Goal: Information Seeking & Learning: Learn about a topic

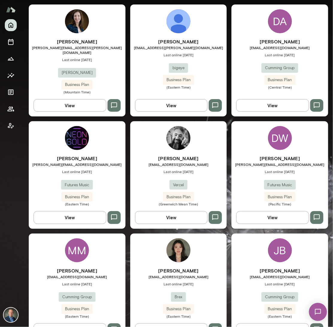
scroll to position [640, 0]
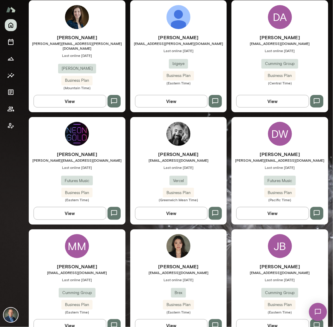
click at [262, 234] on div "JB Julio Bautista jbautista@cumming-group.com Last online July 28 Cumming Group…" at bounding box center [280, 283] width 97 height 107
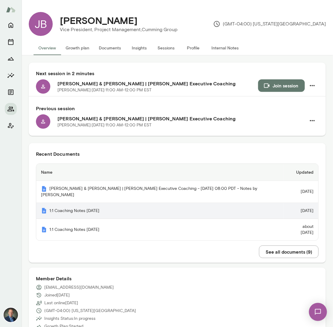
click at [84, 203] on th "1:1 Coaching Notes August 1, 2025" at bounding box center [160, 211] width 248 height 16
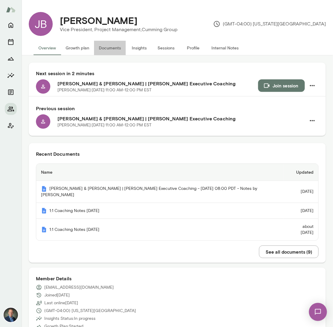
click at [106, 48] on button "Documents" at bounding box center [110, 48] width 32 height 14
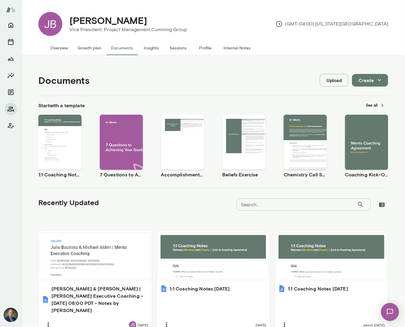
click at [153, 49] on button "Insights" at bounding box center [151, 48] width 27 height 14
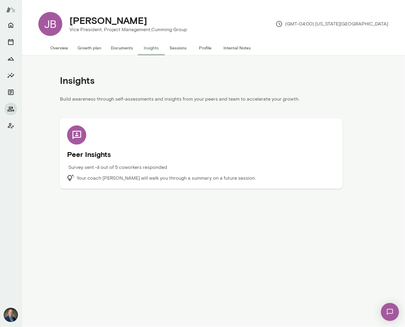
click at [113, 178] on p "Your coach [PERSON_NAME] will walk you through a summary on a future session." at bounding box center [166, 178] width 179 height 7
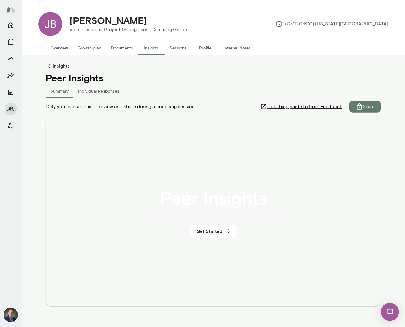
scroll to position [10, 0]
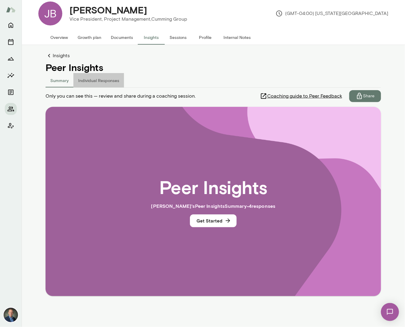
click at [105, 78] on button "Individual Responses" at bounding box center [98, 80] width 51 height 14
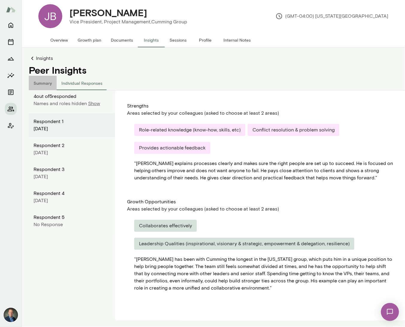
click at [38, 84] on button "Summary" at bounding box center [43, 83] width 28 height 14
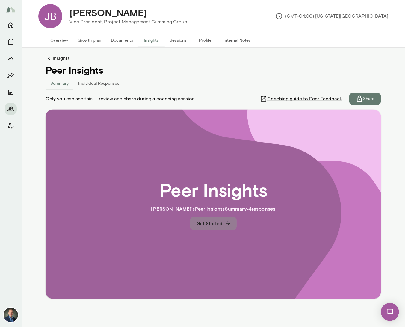
click at [214, 223] on button "Get Started" at bounding box center [213, 223] width 47 height 13
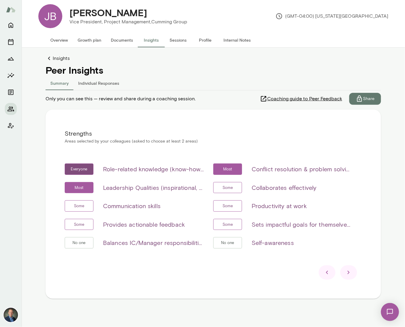
click at [333, 273] on icon at bounding box center [348, 272] width 7 height 7
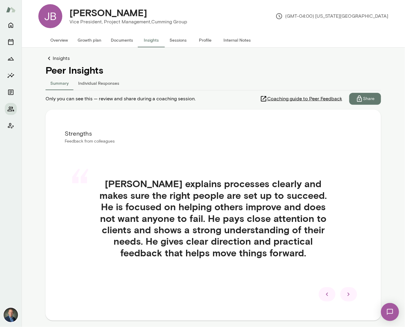
click at [333, 290] on div at bounding box center [348, 294] width 17 height 14
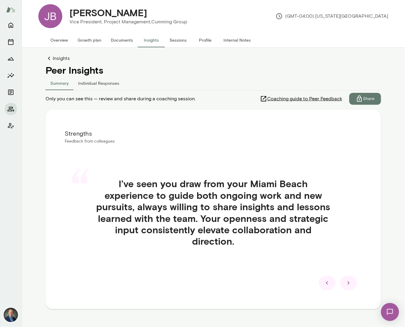
click at [333, 288] on div at bounding box center [348, 283] width 17 height 14
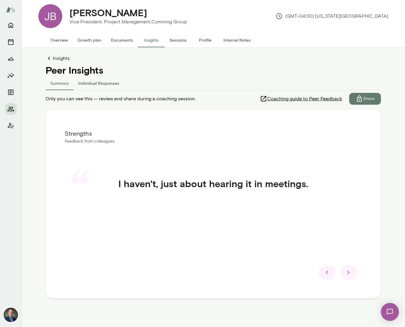
click at [333, 273] on div at bounding box center [348, 273] width 17 height 14
click at [333, 274] on icon at bounding box center [348, 272] width 7 height 7
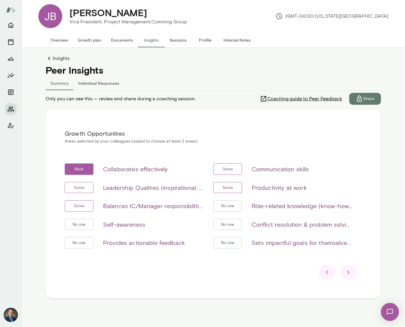
click at [333, 274] on icon at bounding box center [348, 272] width 7 height 7
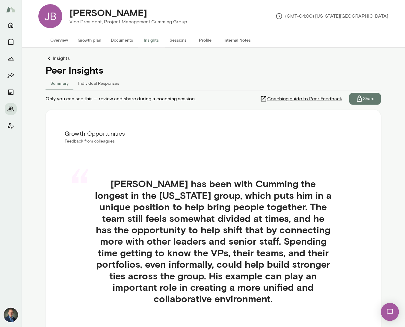
click at [333, 274] on div "“ Julio has been with Cumming the longest in the Florida group, which puts him …" at bounding box center [213, 249] width 297 height 170
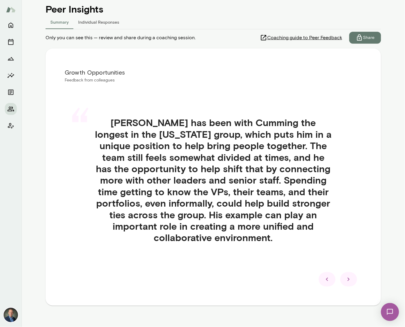
scroll to position [78, 0]
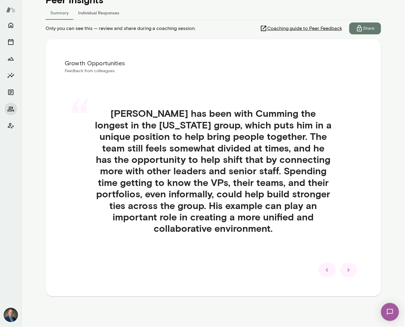
click at [333, 270] on icon at bounding box center [348, 270] width 7 height 7
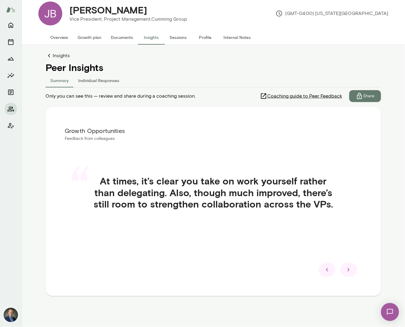
click at [333, 271] on icon at bounding box center [348, 269] width 7 height 7
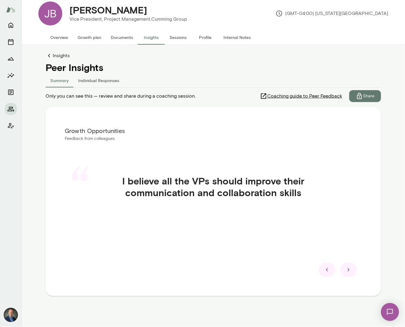
click at [333, 271] on icon at bounding box center [348, 269] width 7 height 7
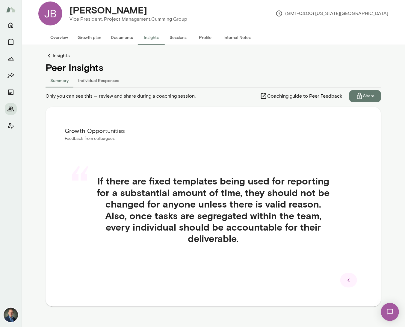
scroll to position [11, 0]
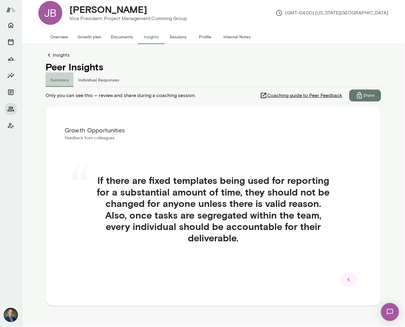
click at [63, 81] on button "Summary" at bounding box center [60, 80] width 28 height 14
click at [156, 37] on button "Insights" at bounding box center [151, 37] width 27 height 14
click at [59, 54] on link "Insights" at bounding box center [214, 55] width 336 height 7
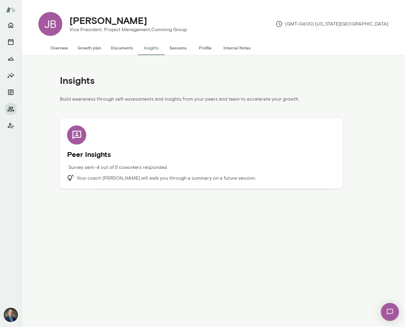
click at [132, 168] on p "Survey sent • 4 out of 5 coworkers responded" at bounding box center [117, 167] width 99 height 7
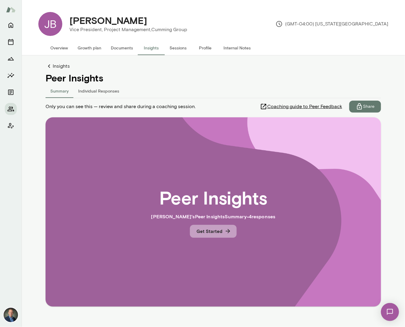
click at [229, 231] on icon "button" at bounding box center [228, 231] width 4 height 4
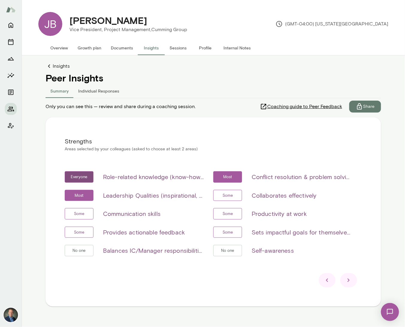
click at [59, 67] on link "Insights" at bounding box center [214, 66] width 336 height 7
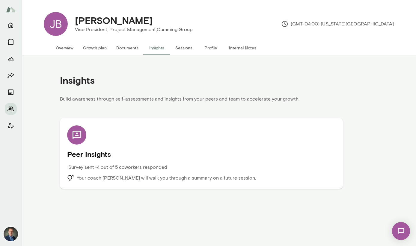
click at [102, 167] on p "Survey sent • 4 out of 5 coworkers responded" at bounding box center [117, 167] width 99 height 7
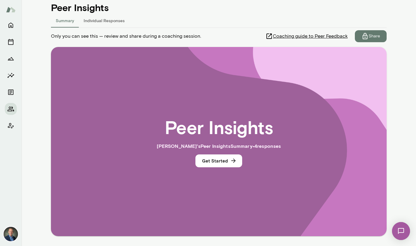
scroll to position [92, 0]
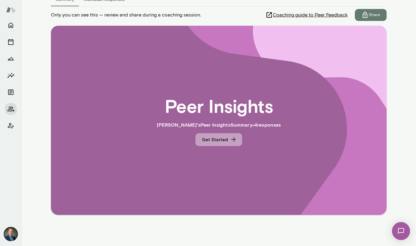
click at [215, 141] on button "Get Started" at bounding box center [218, 139] width 47 height 13
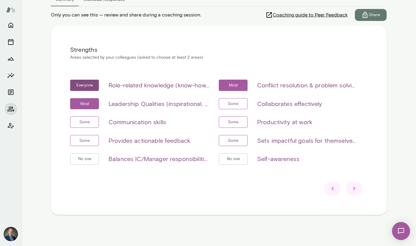
click at [354, 188] on icon at bounding box center [354, 188] width 2 height 3
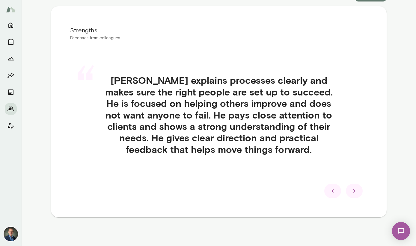
scroll to position [112, 0]
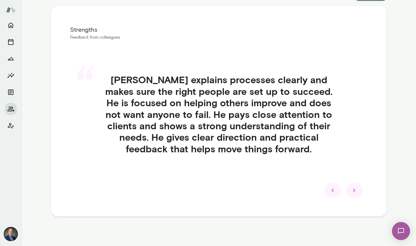
click at [355, 191] on icon at bounding box center [354, 190] width 7 height 7
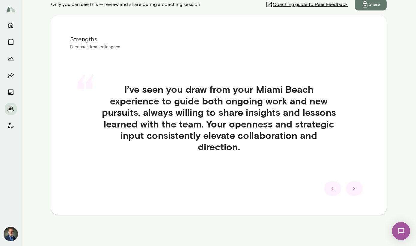
click at [355, 191] on icon at bounding box center [354, 188] width 7 height 7
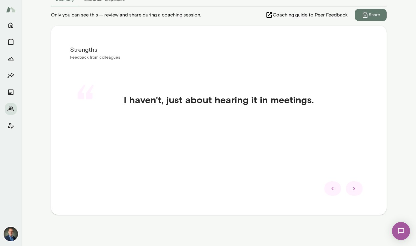
click at [354, 190] on icon at bounding box center [354, 188] width 7 height 7
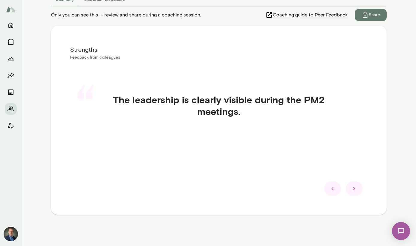
click at [354, 190] on icon at bounding box center [354, 188] width 7 height 7
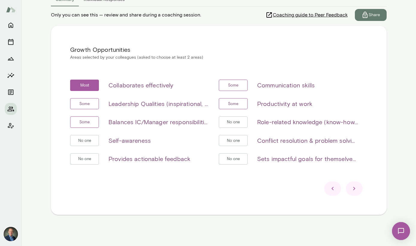
click at [353, 188] on icon at bounding box center [354, 188] width 7 height 7
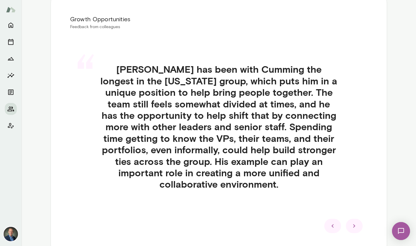
scroll to position [133, 0]
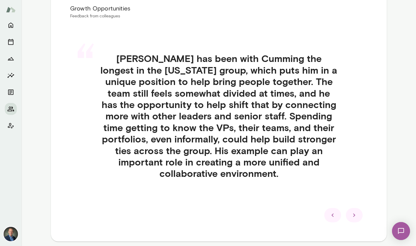
click at [355, 216] on icon at bounding box center [354, 215] width 7 height 7
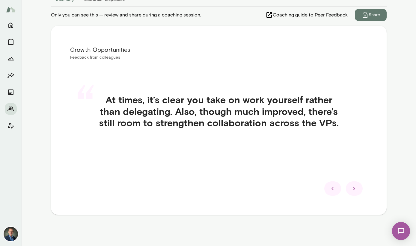
click at [355, 188] on icon at bounding box center [354, 188] width 7 height 7
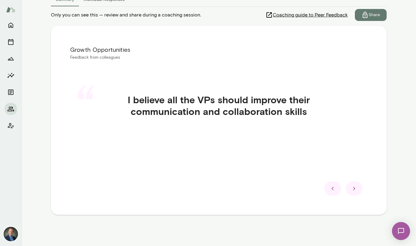
click at [355, 188] on icon at bounding box center [354, 188] width 7 height 7
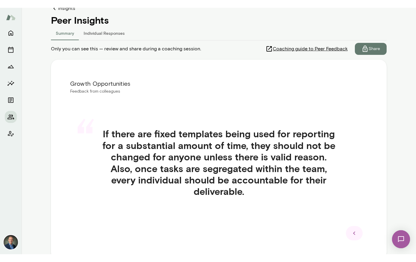
scroll to position [65, 0]
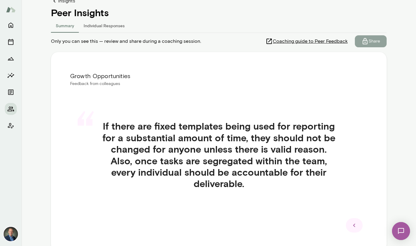
click at [369, 42] on p "Share" at bounding box center [374, 41] width 11 height 6
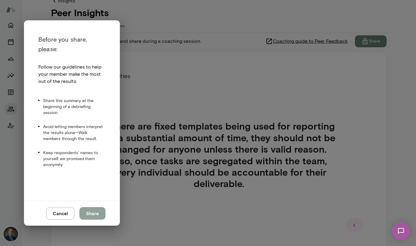
click at [101, 215] on button "Share" at bounding box center [92, 213] width 26 height 13
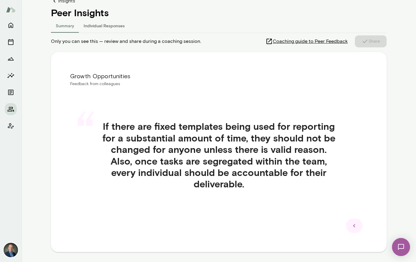
click at [61, 1] on link "Insights" at bounding box center [219, 0] width 336 height 7
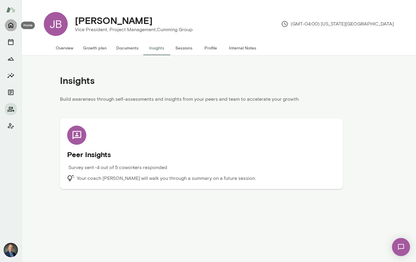
click at [11, 25] on icon "Home" at bounding box center [10, 25] width 5 height 5
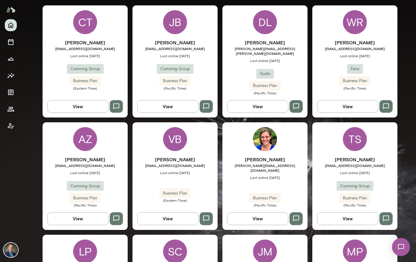
scroll to position [179, 0]
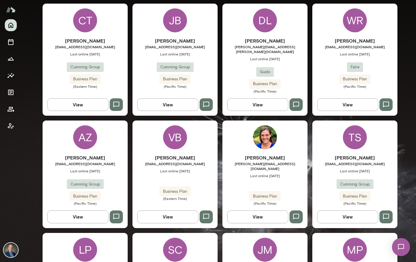
click at [287, 173] on span "Last online [DATE]" at bounding box center [264, 175] width 85 height 5
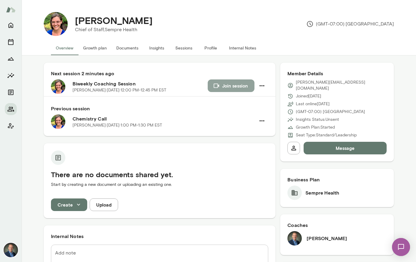
click at [232, 83] on button "Join session" at bounding box center [231, 85] width 47 height 13
